Goal: Transaction & Acquisition: Purchase product/service

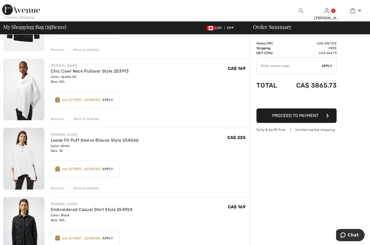
scroll to position [434, 0]
click at [60, 186] on div "Remove" at bounding box center [57, 188] width 13 height 5
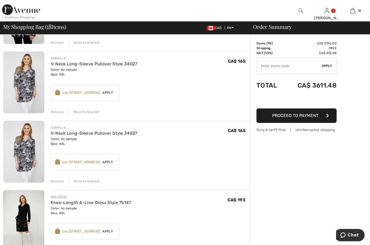
scroll to position [787, 0]
click at [54, 180] on div "Remove" at bounding box center [57, 180] width 13 height 5
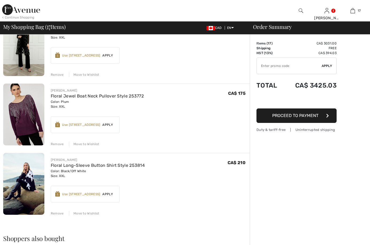
scroll to position [0, 0]
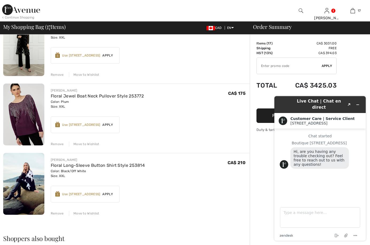
drag, startPoint x: 54, startPoint y: 180, endPoint x: 171, endPoint y: 154, distance: 119.4
click at [171, 154] on div "FRANK LYMAN Floral Long-Sleeve Button Shirt Style 253814 Color: Black/Off White…" at bounding box center [150, 184] width 199 height 63
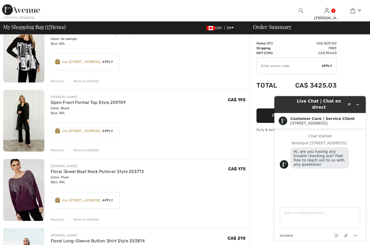
scroll to position [953, 0]
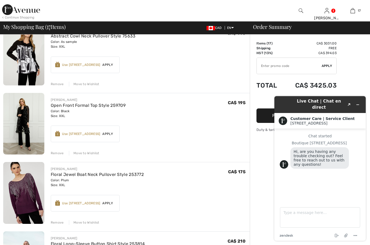
click at [54, 152] on div "Remove" at bounding box center [57, 153] width 13 height 5
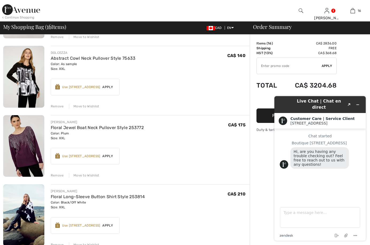
scroll to position [931, 0]
click at [26, 214] on img at bounding box center [23, 215] width 41 height 62
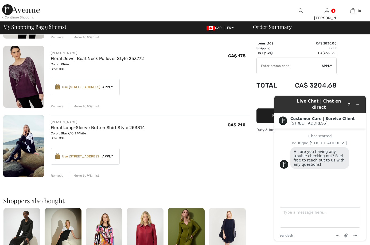
click at [55, 177] on div "Remove" at bounding box center [57, 175] width 13 height 5
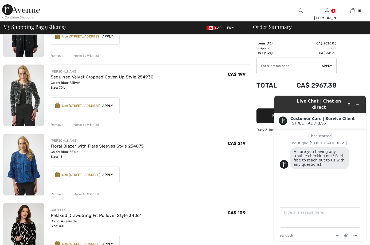
scroll to position [566, 0]
click at [56, 125] on div "Remove" at bounding box center [57, 124] width 13 height 5
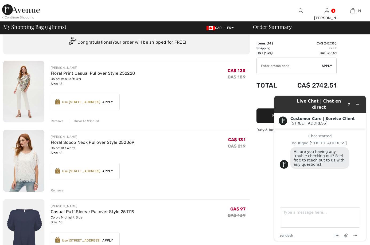
scroll to position [17, 0]
click at [57, 121] on div "Remove" at bounding box center [57, 121] width 13 height 5
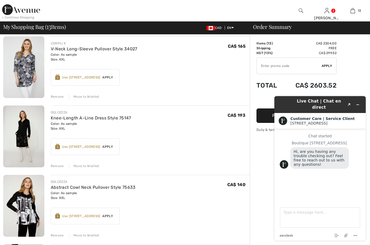
scroll to position [664, 0]
click at [56, 96] on div "Remove" at bounding box center [57, 96] width 13 height 5
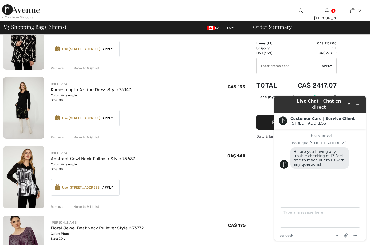
scroll to position [624, 0]
click at [56, 206] on div "Remove" at bounding box center [57, 206] width 13 height 5
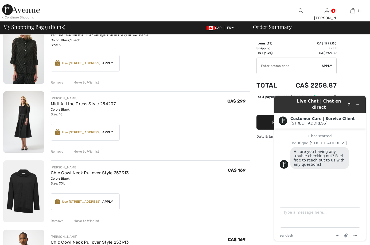
scroll to position [194, 0]
click at [25, 121] on img at bounding box center [23, 121] width 41 height 61
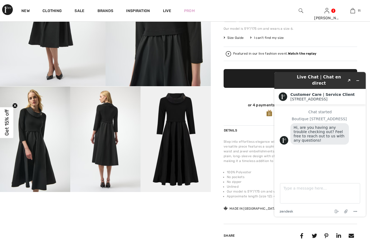
scroll to position [106, 0]
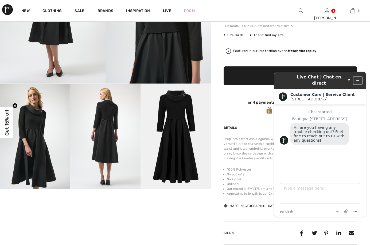
click at [358, 79] on icon "Minimize widget" at bounding box center [358, 81] width 4 height 4
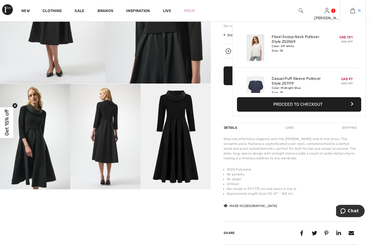
click at [352, 11] on img at bounding box center [353, 10] width 5 height 6
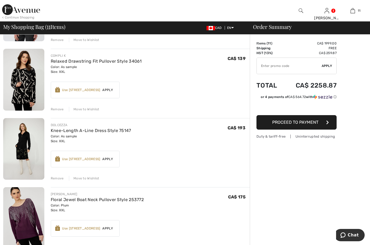
scroll to position [585, 0]
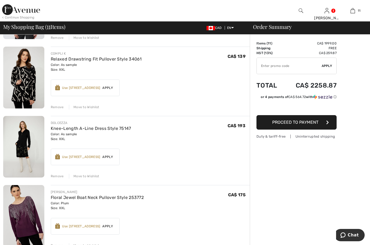
click at [20, 142] on img at bounding box center [23, 147] width 41 height 62
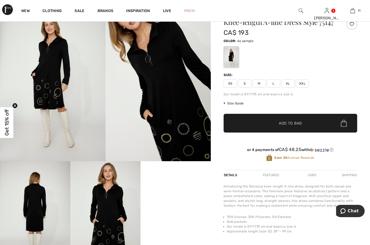
scroll to position [29, 0]
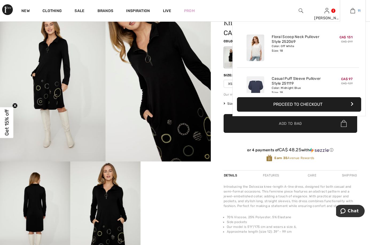
click at [353, 12] on img at bounding box center [353, 10] width 5 height 6
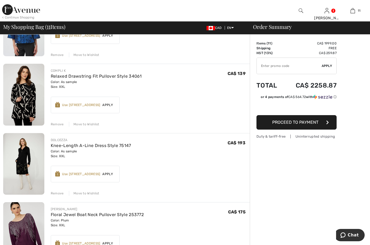
scroll to position [603, 0]
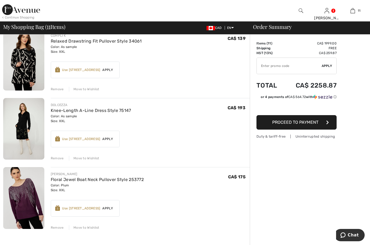
click at [55, 159] on div "Remove" at bounding box center [57, 158] width 13 height 5
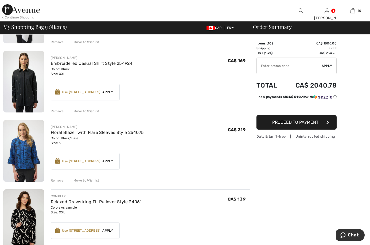
scroll to position [442, 0]
click at [55, 179] on div "Remove" at bounding box center [57, 180] width 13 height 5
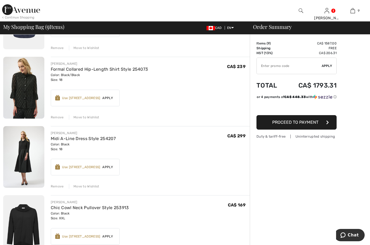
scroll to position [160, 0]
click at [24, 97] on img at bounding box center [23, 87] width 41 height 61
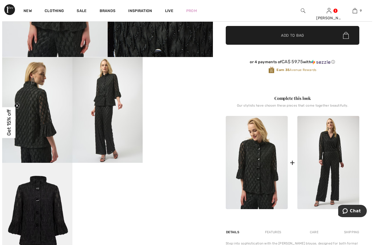
scroll to position [137, 0]
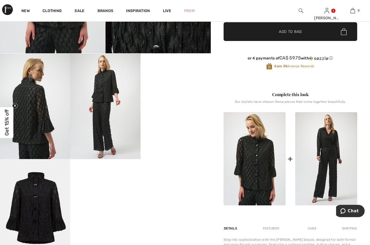
click at [25, 92] on img at bounding box center [35, 105] width 70 height 105
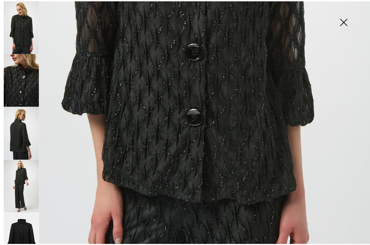
scroll to position [266, 0]
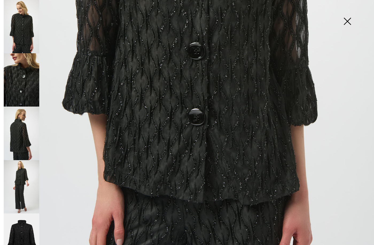
click at [349, 19] on img at bounding box center [347, 22] width 27 height 28
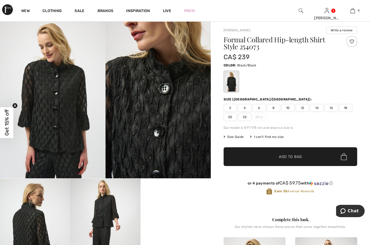
scroll to position [11, 0]
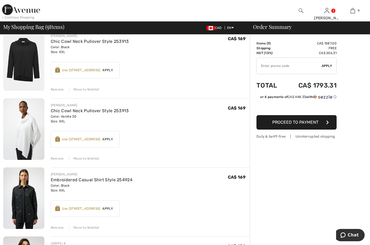
scroll to position [323, 0]
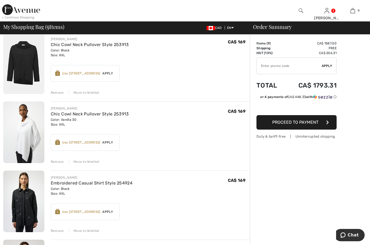
click at [25, 60] on img at bounding box center [23, 63] width 41 height 62
click at [58, 230] on div "Remove" at bounding box center [57, 230] width 13 height 5
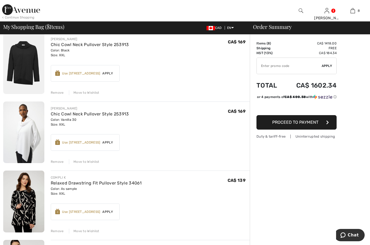
click at [58, 230] on div "Remove" at bounding box center [57, 230] width 13 height 5
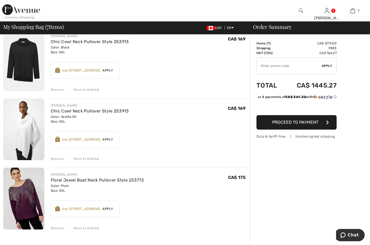
scroll to position [326, 0]
click at [162, 156] on div "Remove Move to Wishlist" at bounding box center [150, 158] width 199 height 6
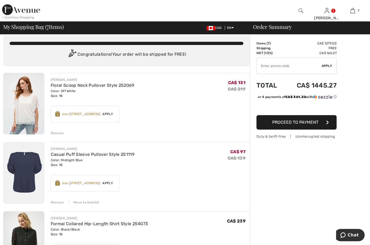
scroll to position [0, 0]
